Goal: Information Seeking & Learning: Learn about a topic

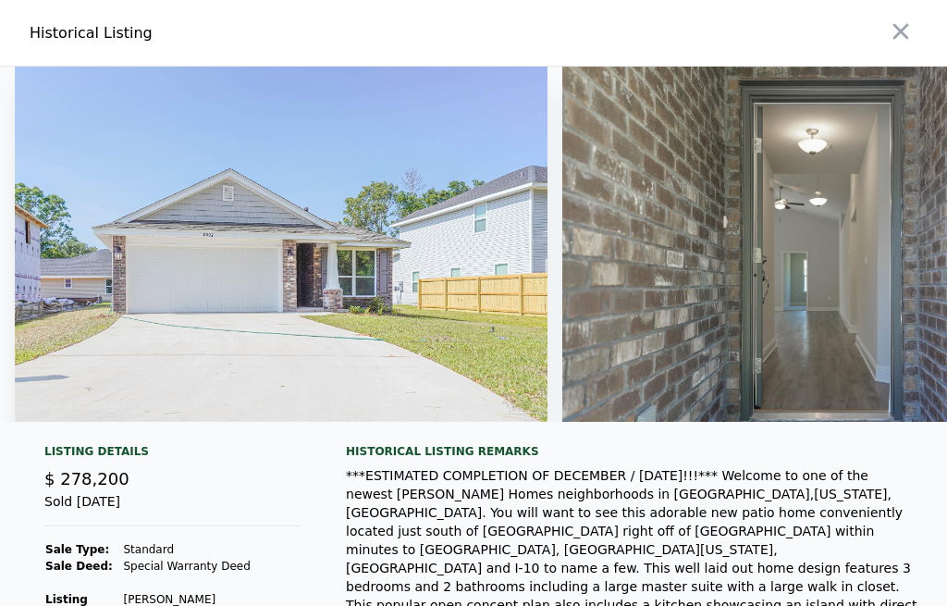
scroll to position [0, 10873]
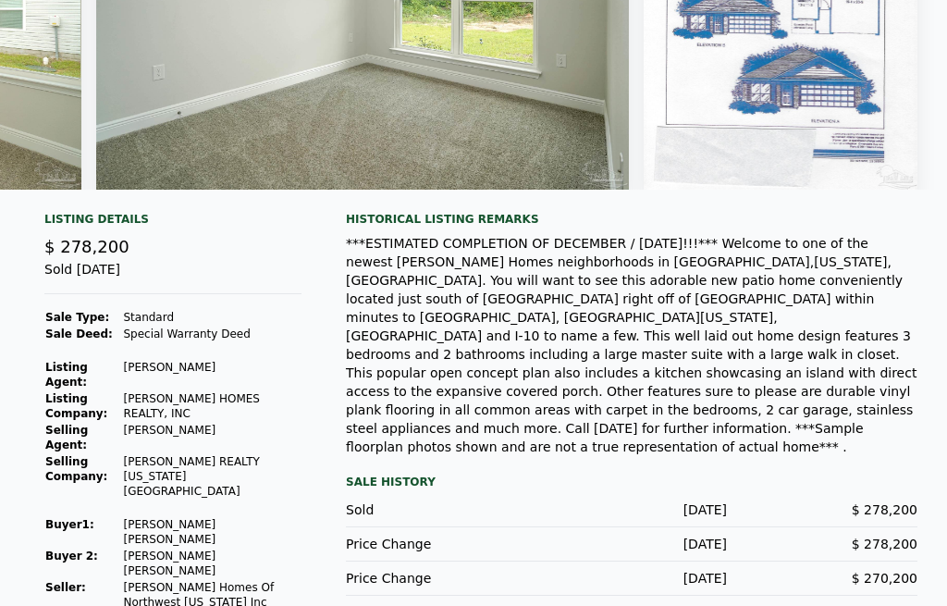
type input "$ 250,000"
type input "-$ 69,008"
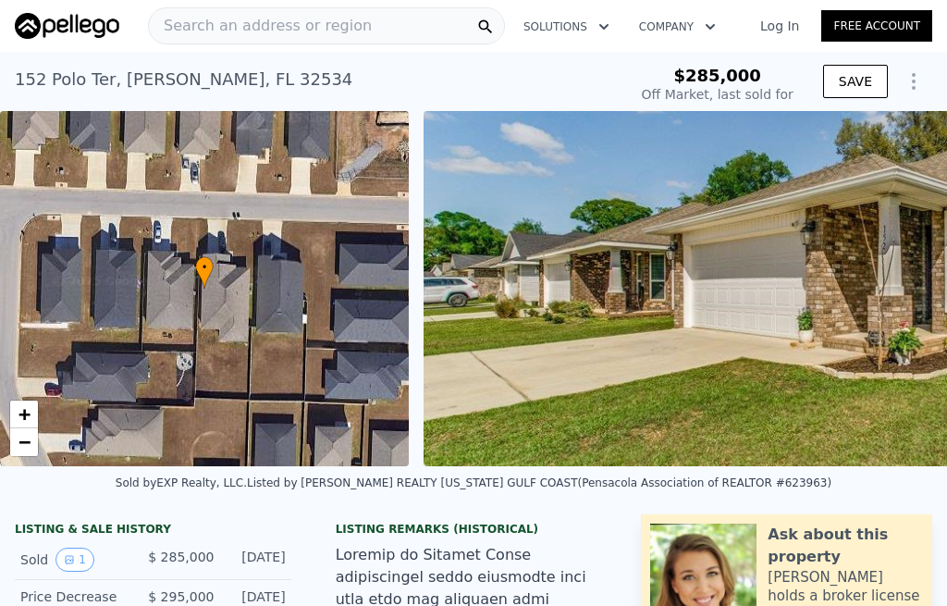
click at [227, 32] on span "Search an address or region" at bounding box center [260, 26] width 223 height 22
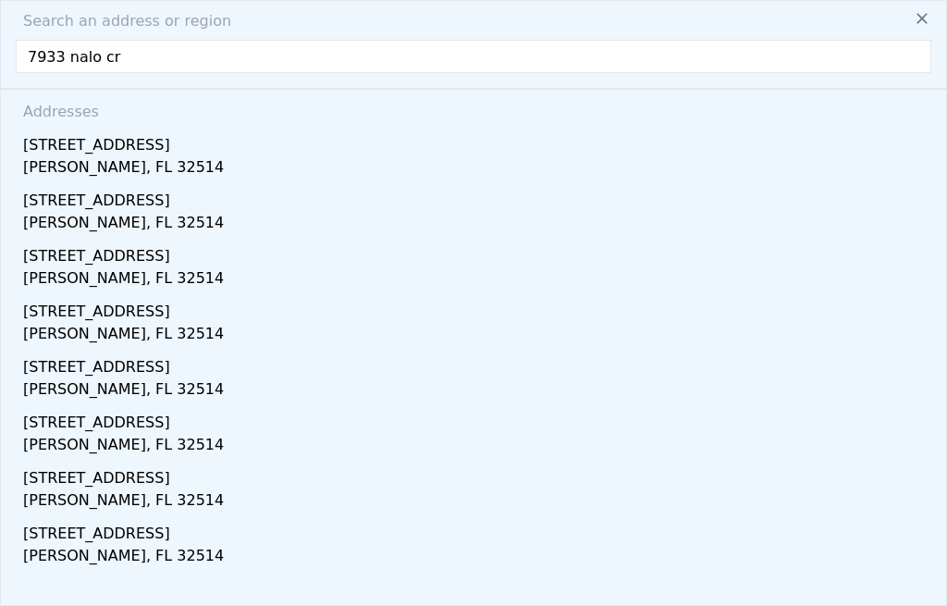
type input "7933 nalo cre"
click at [53, 148] on div "[STREET_ADDRESS]" at bounding box center [477, 142] width 908 height 30
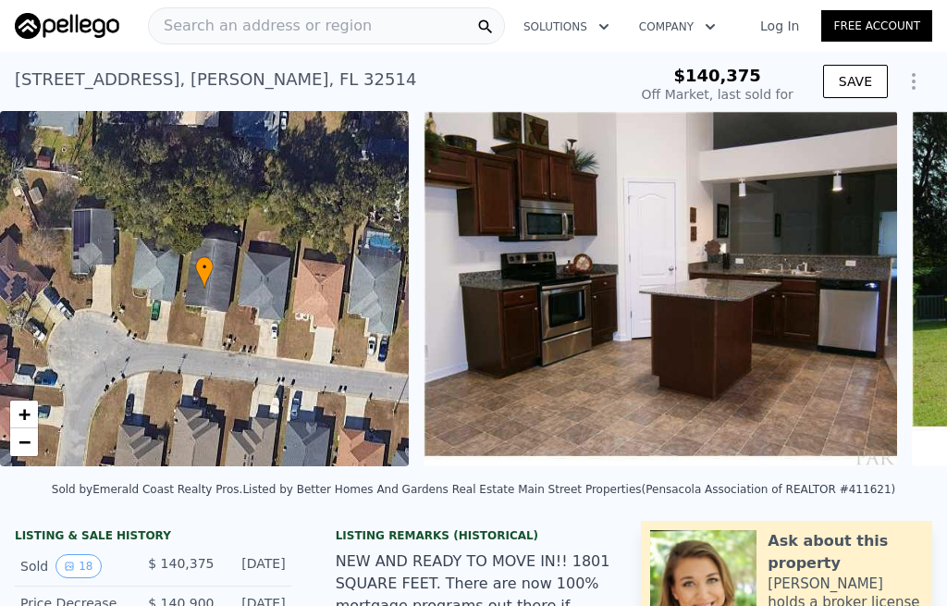
type input "-$ 150,257"
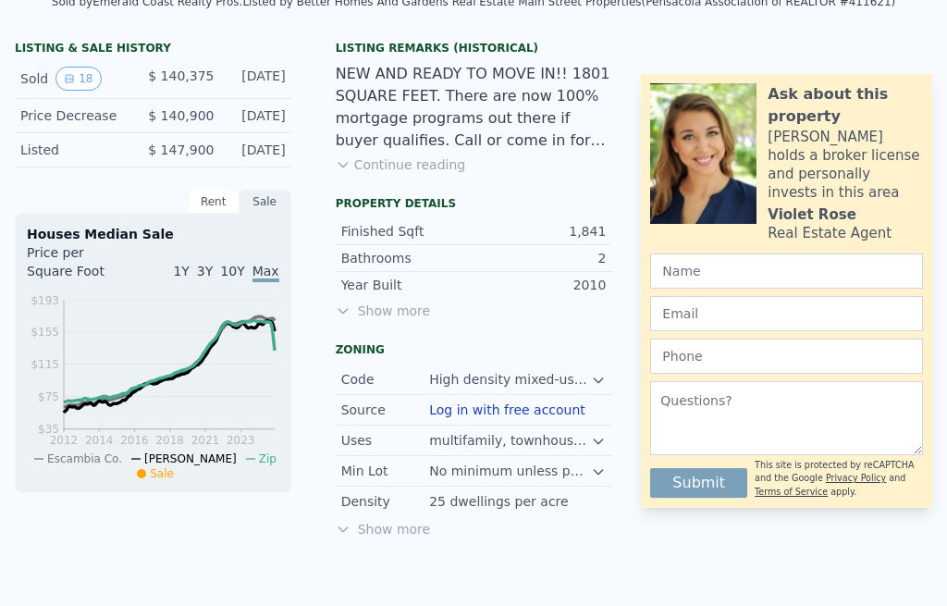
scroll to position [496, 0]
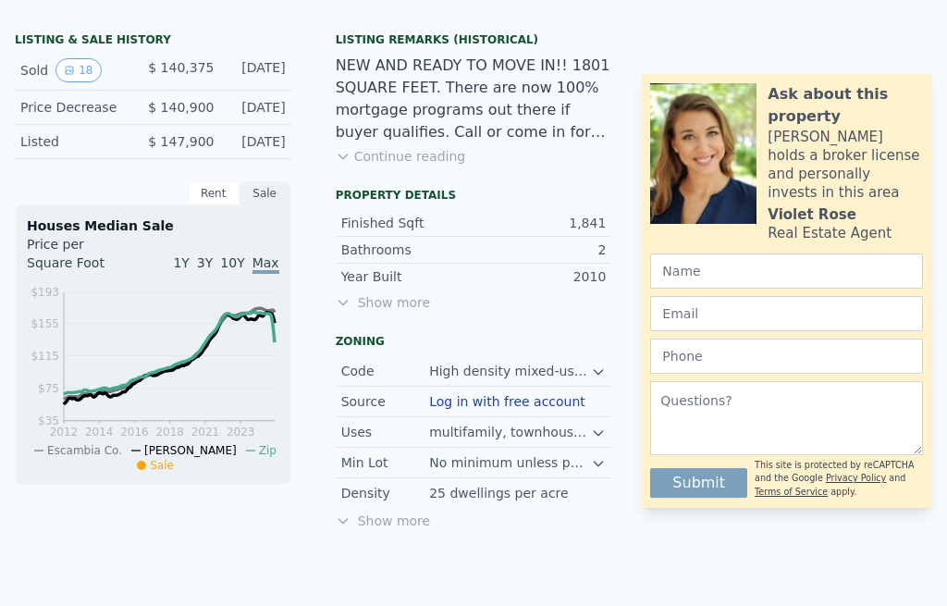
click at [371, 155] on button "Continue reading" at bounding box center [401, 156] width 130 height 19
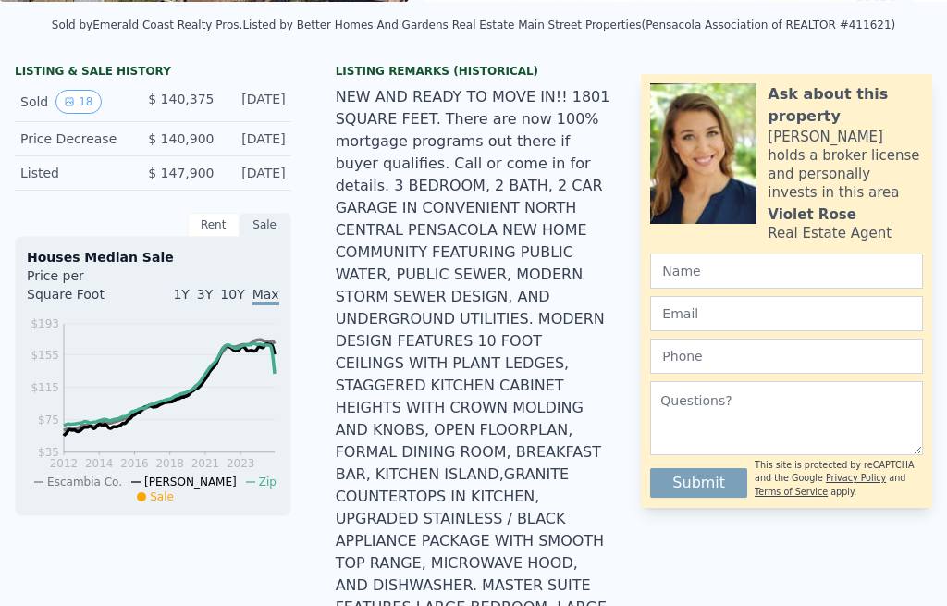
scroll to position [435, 0]
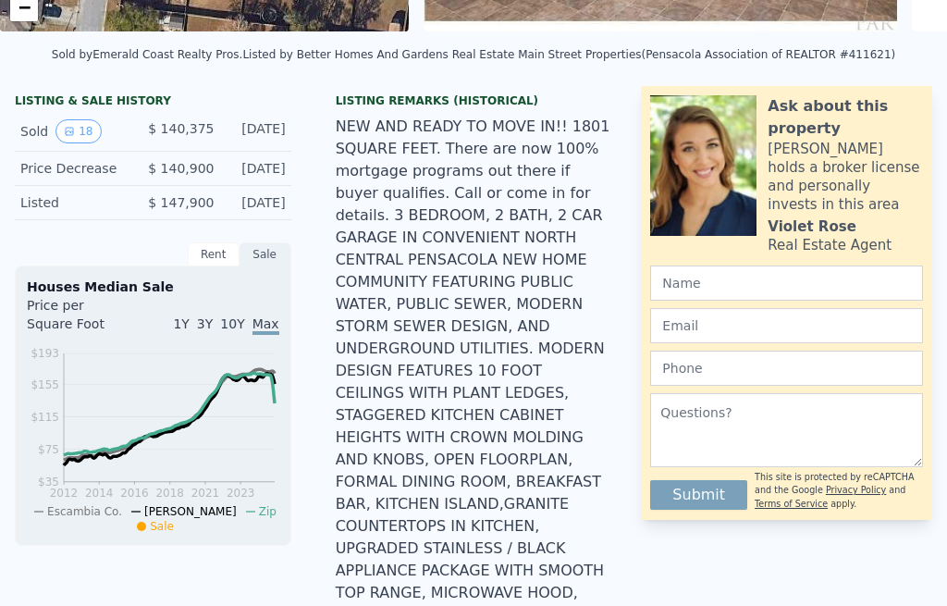
click at [76, 135] on button "18" at bounding box center [78, 131] width 45 height 24
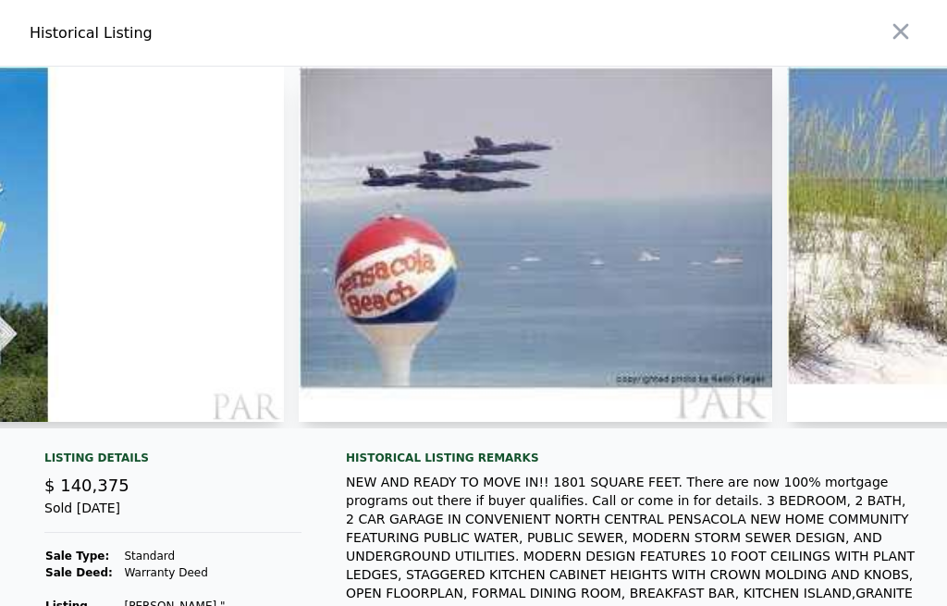
scroll to position [0, 6069]
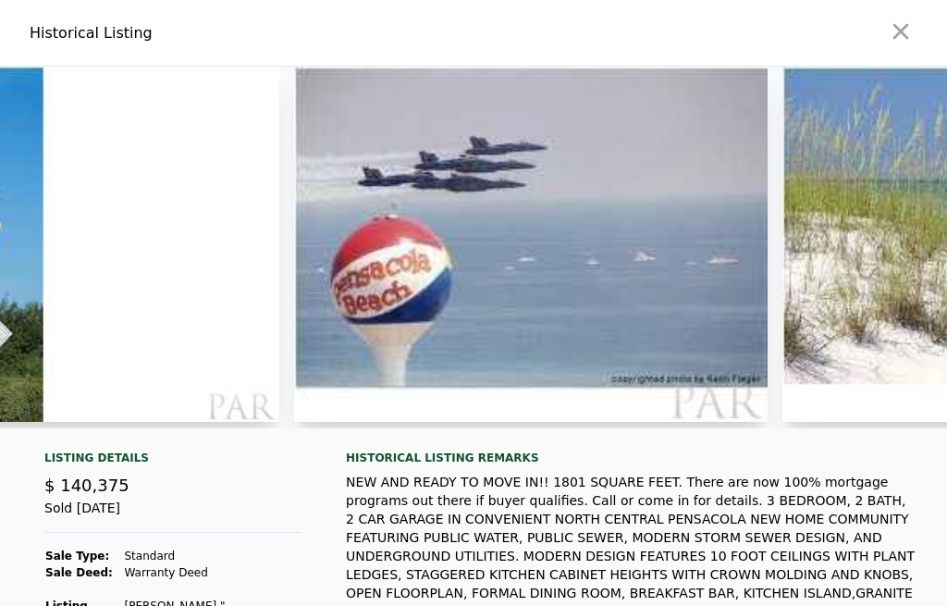
type input "$ 262,000"
type input "$ 95,588"
click at [899, 21] on icon "button" at bounding box center [901, 32] width 26 height 26
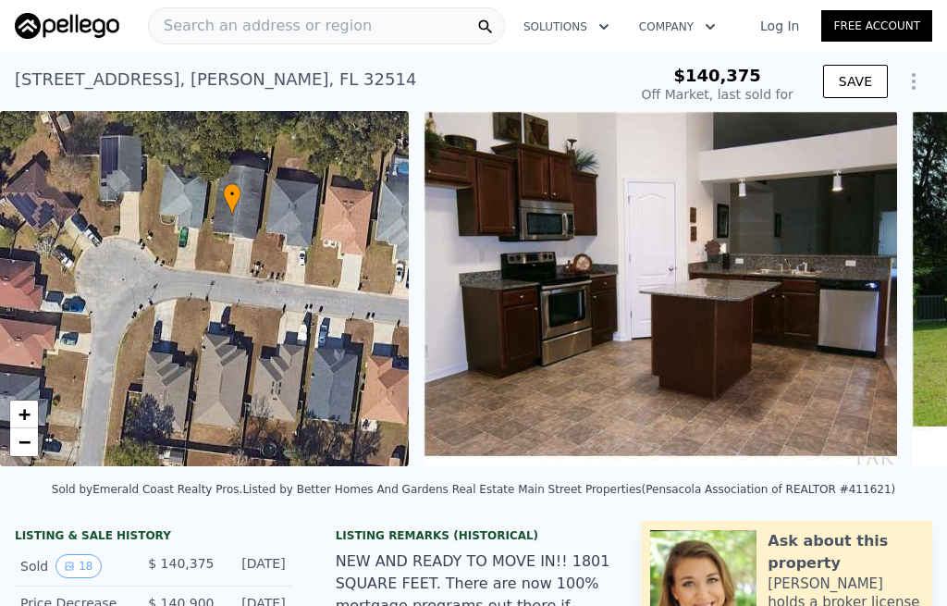
click at [315, 23] on span "Search an address or region" at bounding box center [260, 26] width 223 height 22
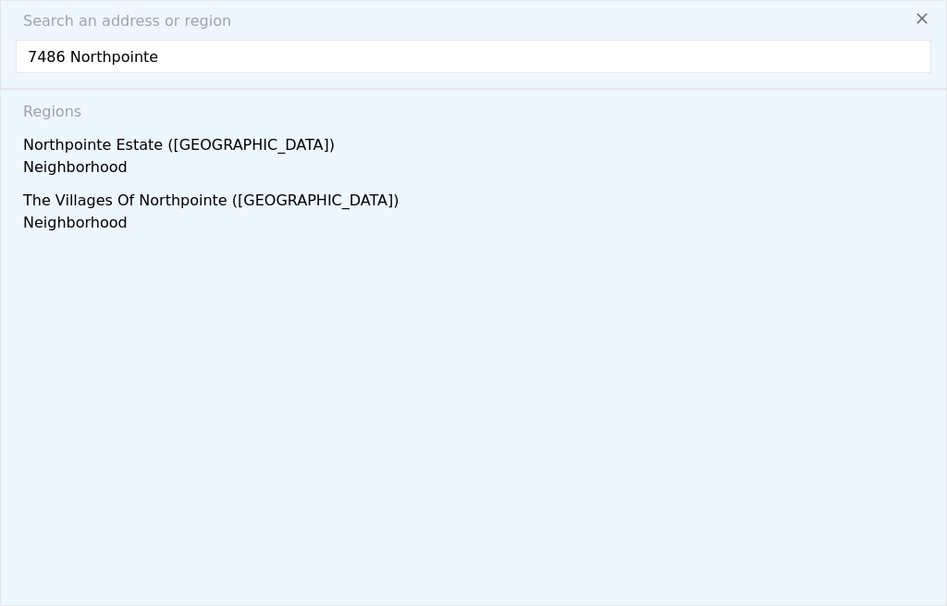
type input "7486 Northpointe b"
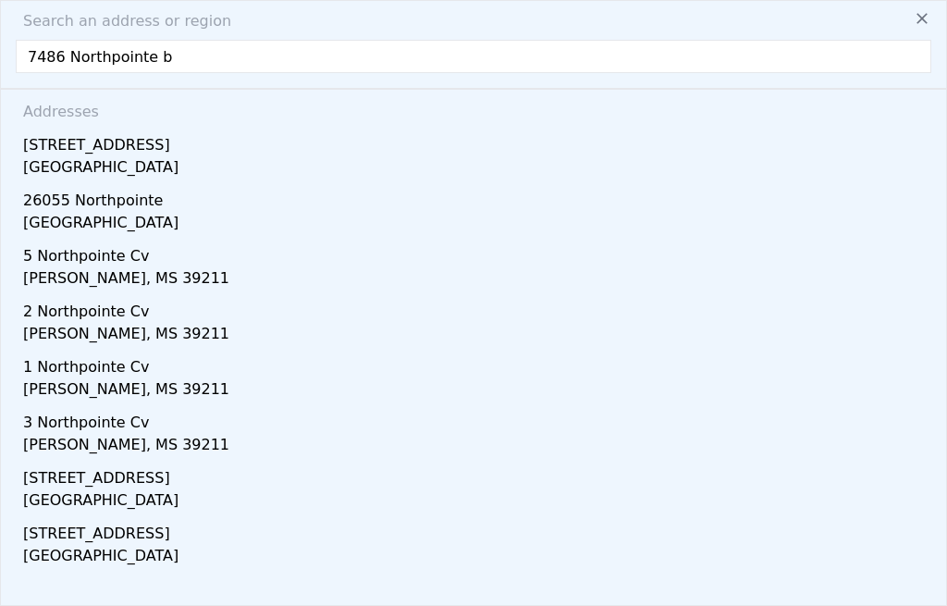
click at [58, 148] on div "[STREET_ADDRESS]" at bounding box center [477, 142] width 908 height 30
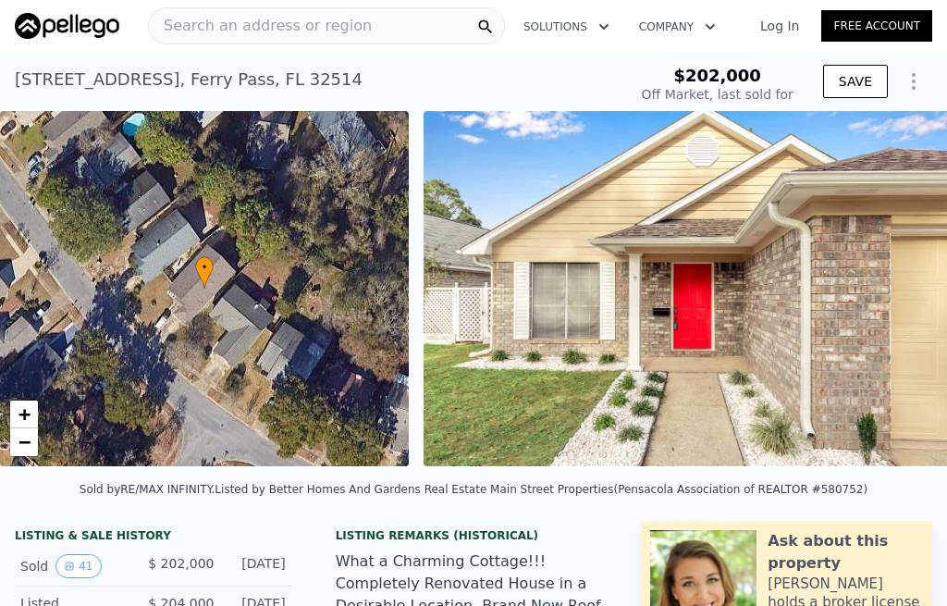
type input "-$ 214,834"
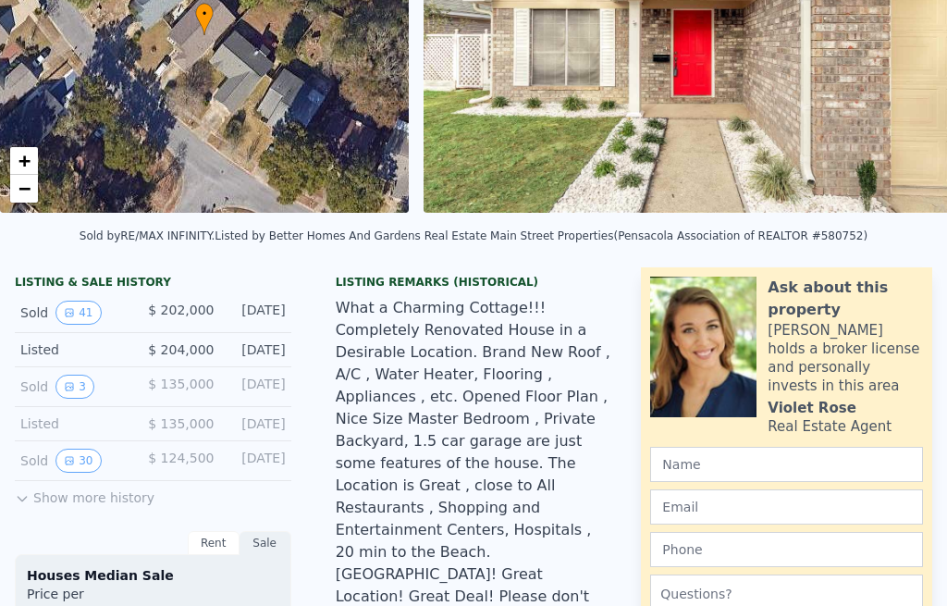
scroll to position [256, 0]
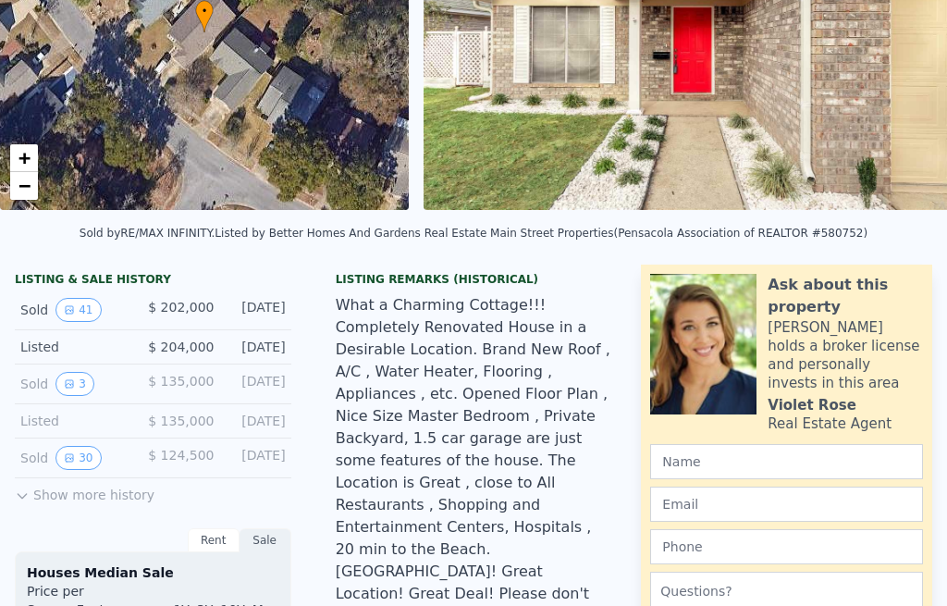
click at [78, 498] on button "Show more history" at bounding box center [85, 491] width 140 height 26
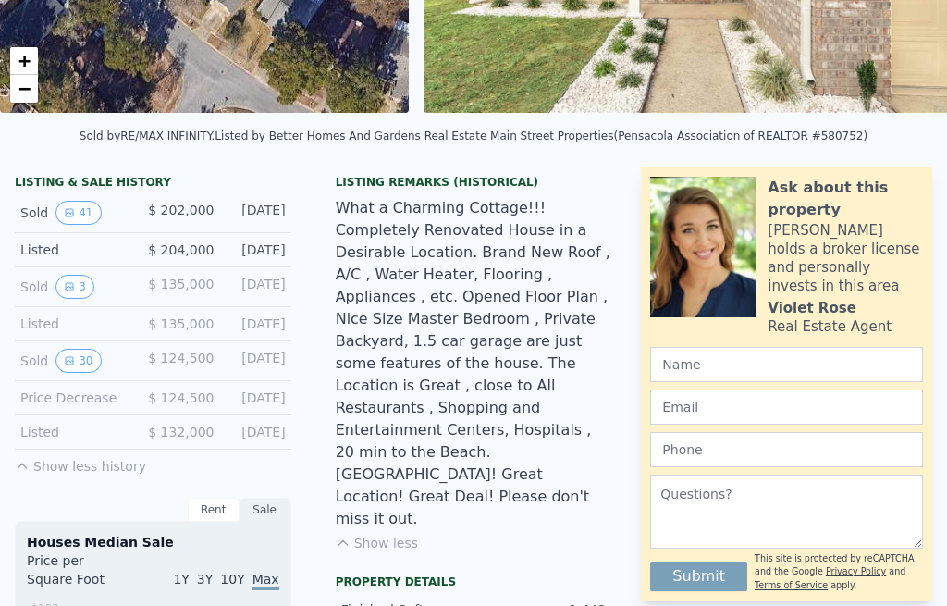
type input "$ 251,000"
type input "$ 20,688"
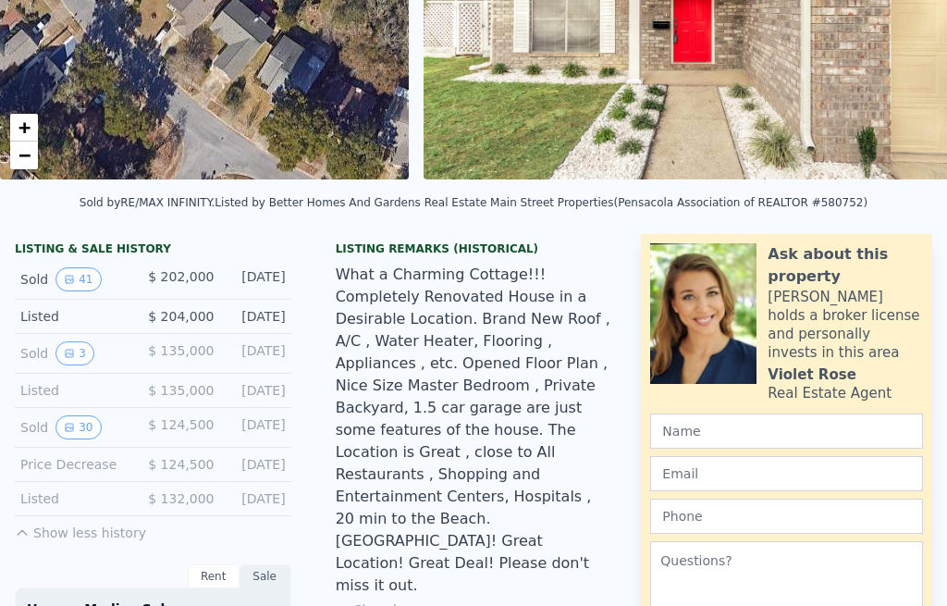
scroll to position [284, 0]
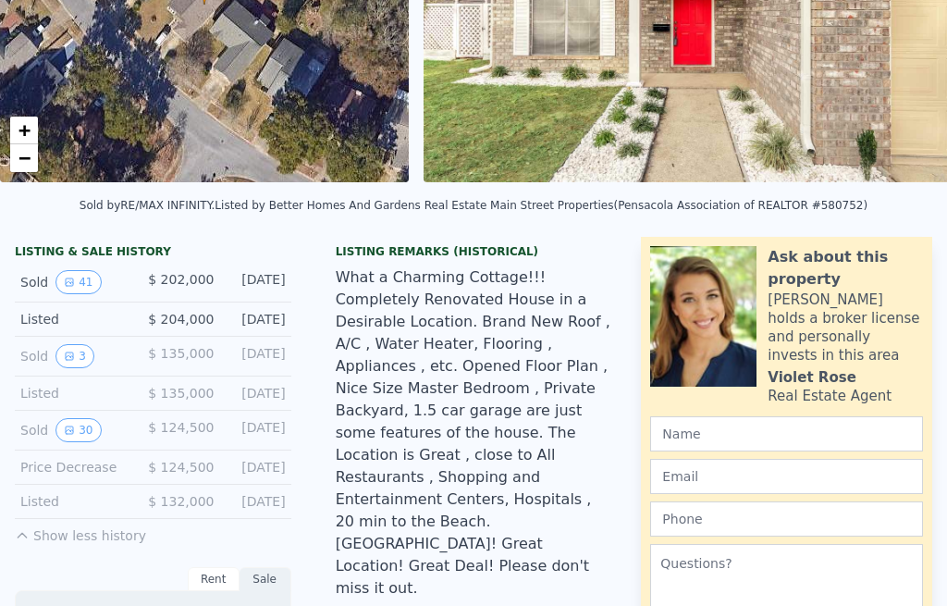
click at [77, 429] on button "30" at bounding box center [78, 430] width 45 height 24
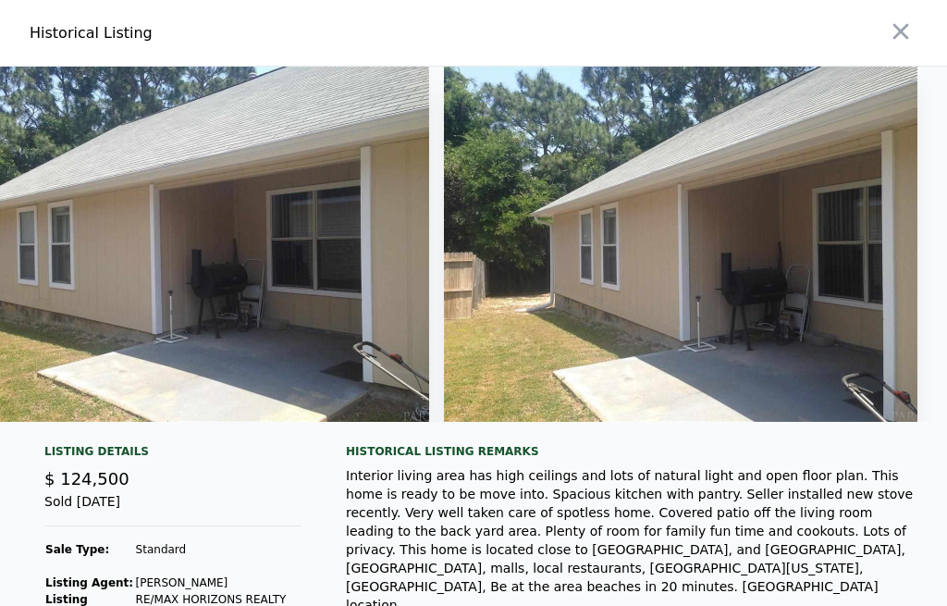
scroll to position [0, 0]
click at [899, 39] on icon "button" at bounding box center [901, 32] width 26 height 26
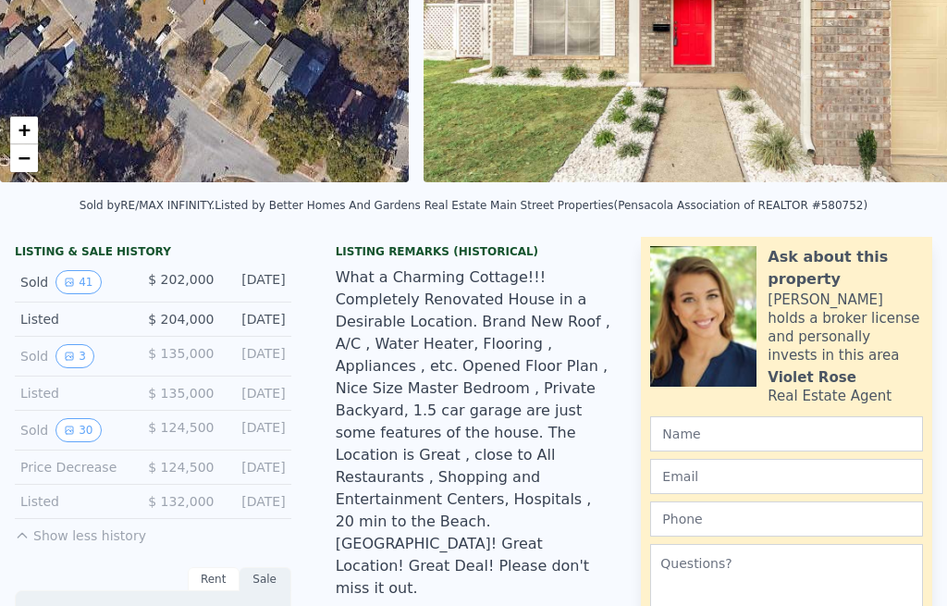
click at [77, 361] on button "3" at bounding box center [75, 356] width 39 height 24
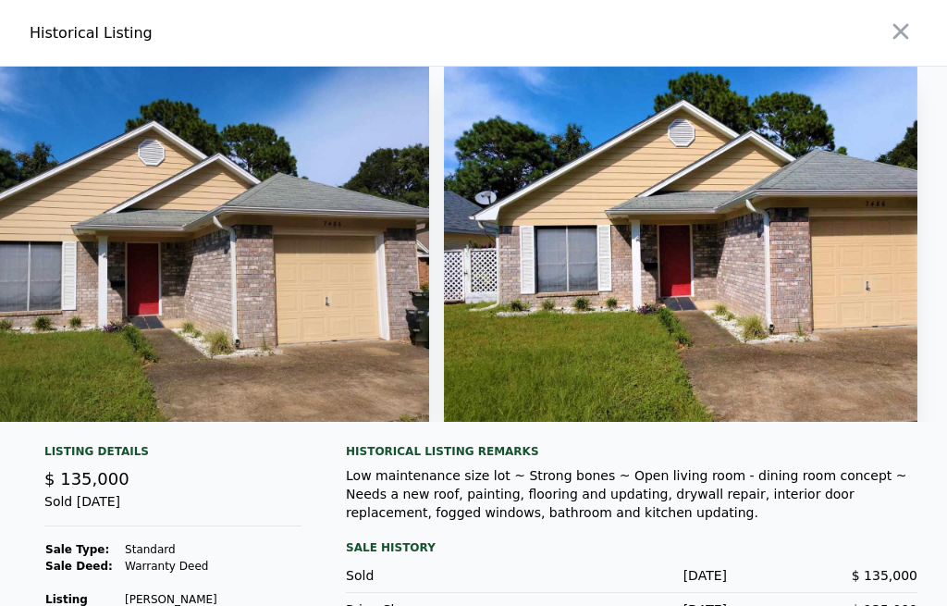
click at [902, 25] on icon "button" at bounding box center [901, 32] width 26 height 26
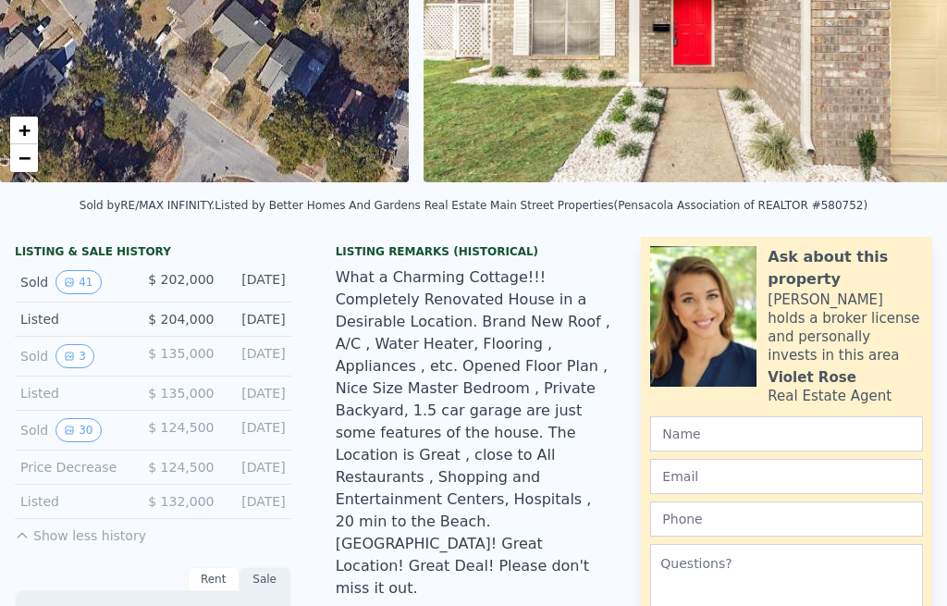
click at [84, 284] on button "41" at bounding box center [78, 282] width 45 height 24
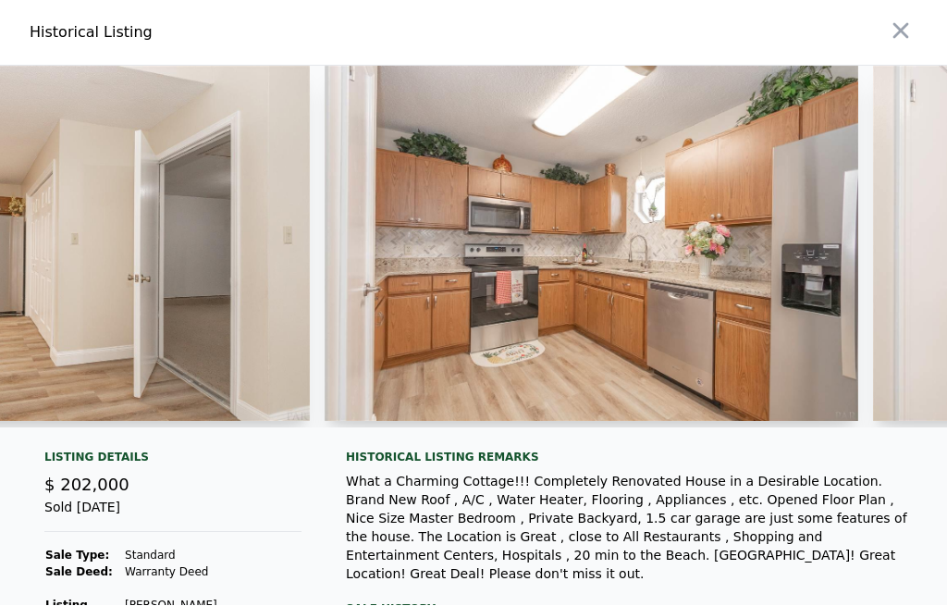
click at [651, 516] on div "What a Charming Cottage!!! Completely Renovated House in a Desirable Location. …" at bounding box center [632, 528] width 572 height 111
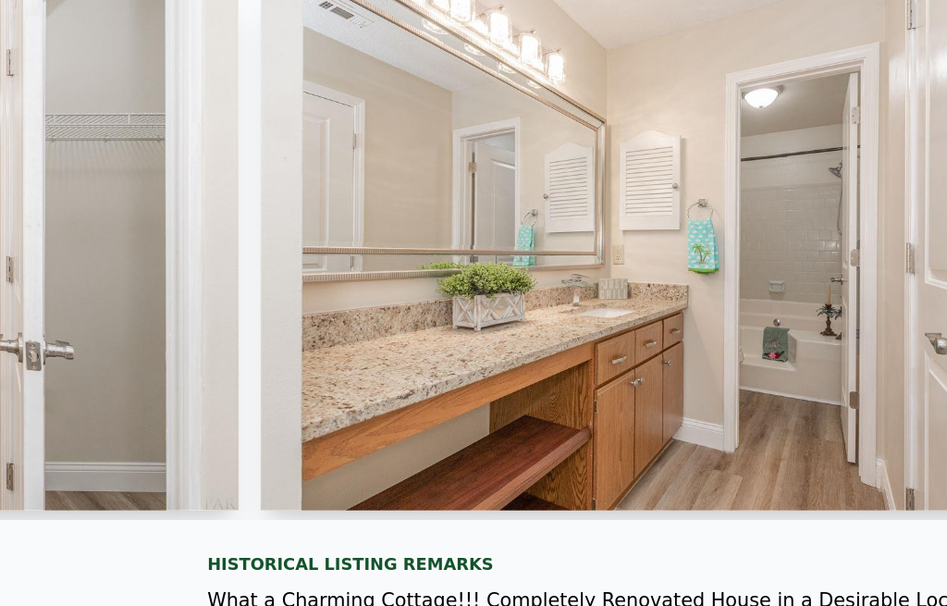
scroll to position [0, 18828]
